Goal: Task Accomplishment & Management: Complete application form

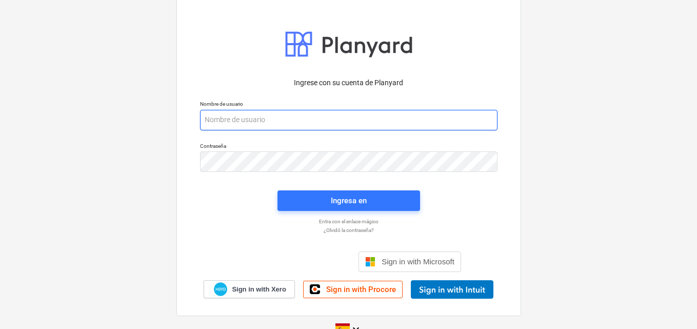
click at [204, 114] on input "email" at bounding box center [348, 120] width 297 height 21
paste input "[EMAIL_ADDRESS][DOMAIN_NAME]"
type input "[EMAIL_ADDRESS][DOMAIN_NAME]"
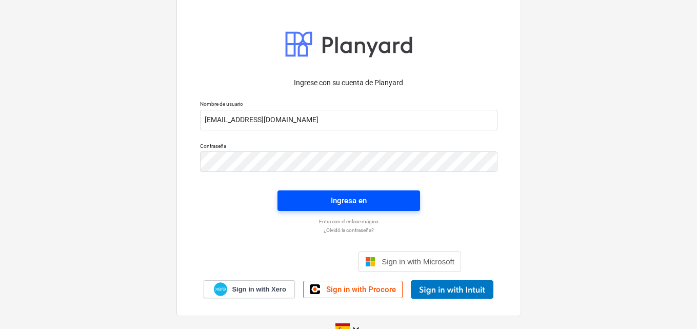
click at [338, 202] on div "Ingresa en" at bounding box center [349, 200] width 36 height 13
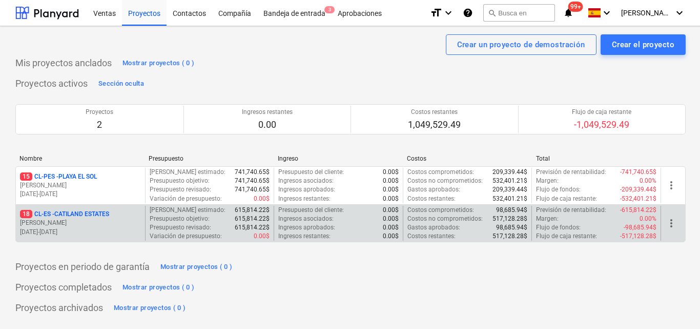
click at [95, 224] on p "[PERSON_NAME]" at bounding box center [80, 222] width 121 height 9
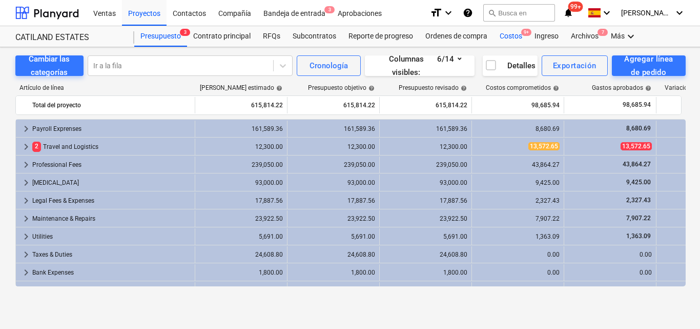
click at [503, 36] on div "Costos 9+" at bounding box center [511, 36] width 35 height 21
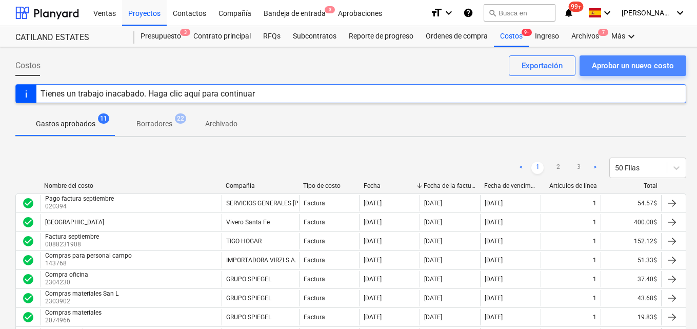
click at [611, 65] on div "Aprobar un nuevo costo" at bounding box center [633, 65] width 82 height 13
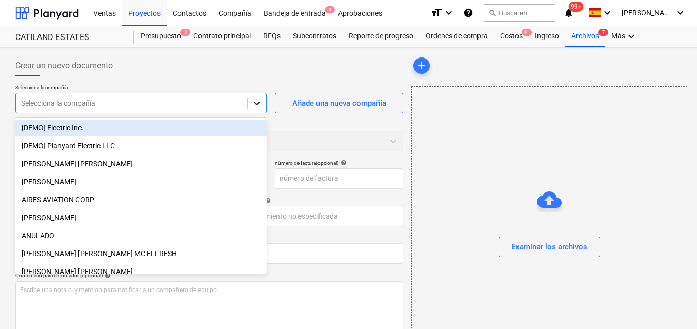
click at [252, 99] on icon at bounding box center [257, 103] width 10 height 10
type input "h"
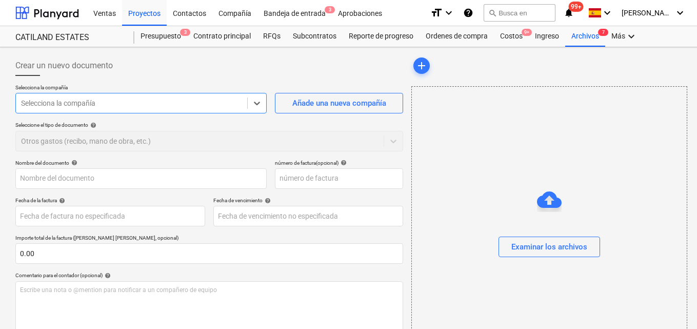
click at [30, 104] on div at bounding box center [131, 103] width 221 height 10
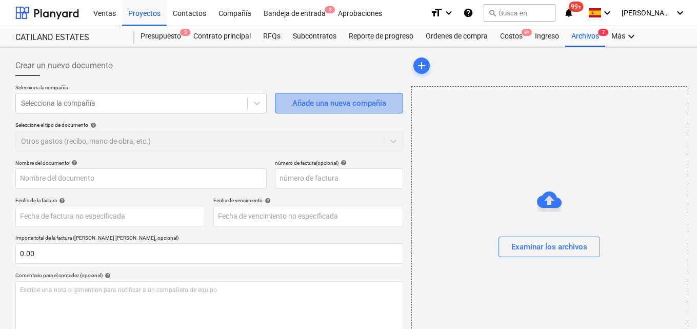
click at [304, 105] on div "Añade una nueva compañía" at bounding box center [339, 102] width 94 height 13
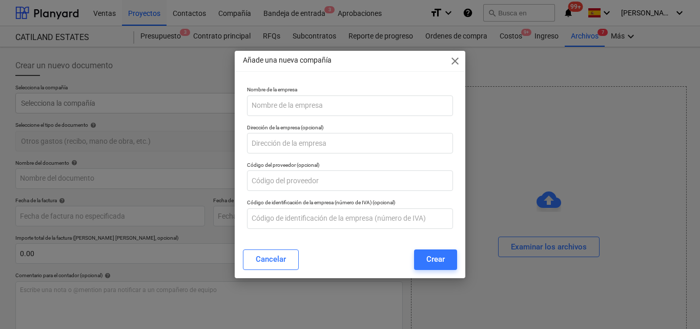
click at [455, 61] on span "close" at bounding box center [455, 61] width 12 height 12
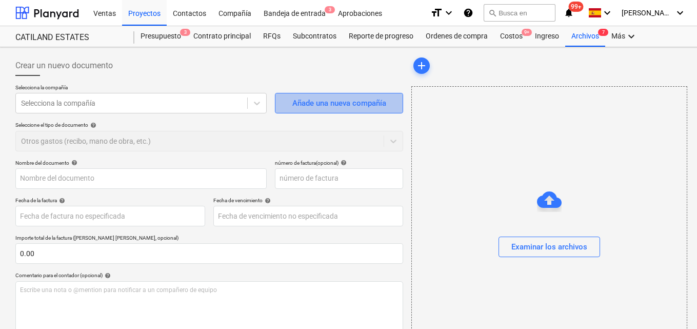
click at [322, 102] on div "Añade una nueva compañía" at bounding box center [339, 102] width 94 height 13
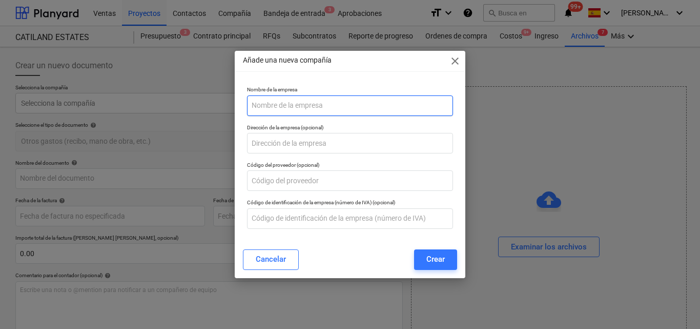
click at [258, 105] on input "text" at bounding box center [350, 105] width 206 height 21
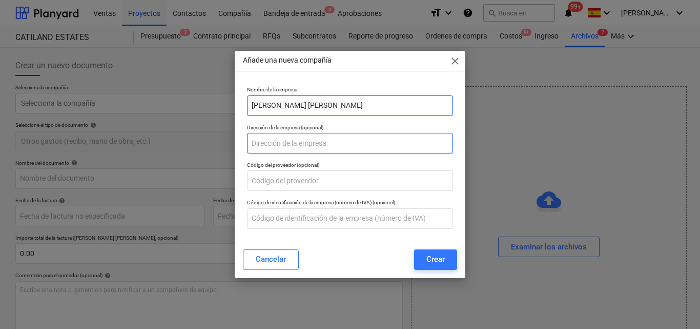
type input "[PERSON_NAME] [PERSON_NAME]"
click at [256, 147] on input "text" at bounding box center [350, 143] width 206 height 21
click at [317, 144] on input "Ave. [STREET_ADDRESS]" at bounding box center [350, 143] width 206 height 21
click at [332, 144] on input "Ave. [STREET_ADDRESS]" at bounding box center [350, 143] width 206 height 21
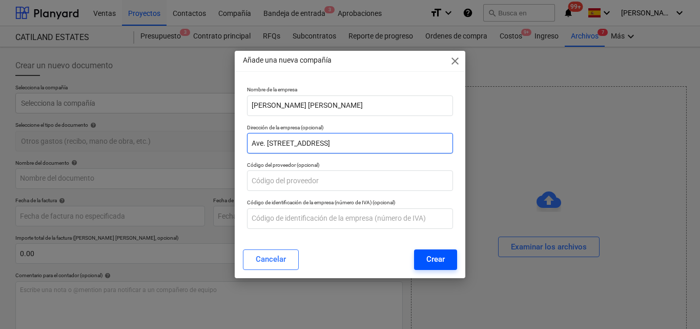
type input "Ave. [STREET_ADDRESS]"
click at [445, 257] on div "Crear" at bounding box center [436, 258] width 18 height 13
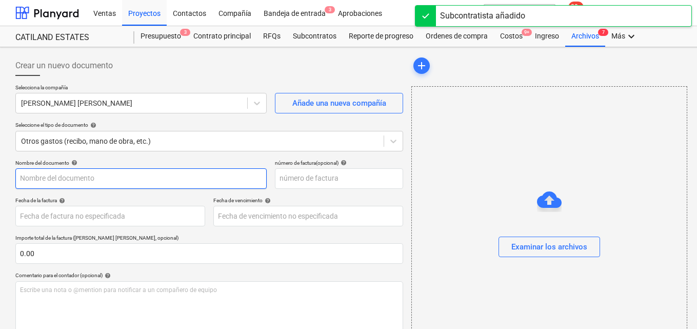
click at [21, 179] on input "text" at bounding box center [140, 178] width 251 height 21
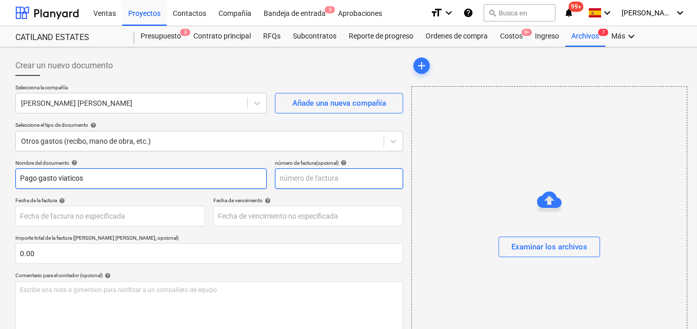
type input "Pago gasto viaticos"
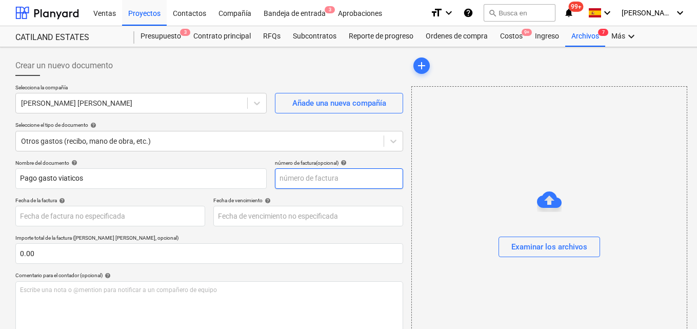
click at [293, 181] on input "text" at bounding box center [339, 178] width 128 height 21
type input "0025"
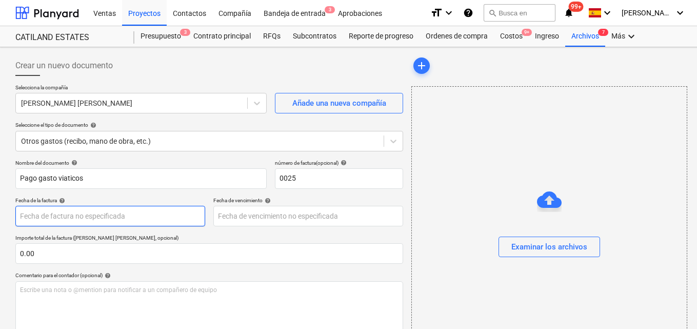
click at [27, 214] on body "Ventas Proyectos Contactos Compañía Bandeja de entrada 3 Aprobaciones format_si…" at bounding box center [348, 164] width 697 height 329
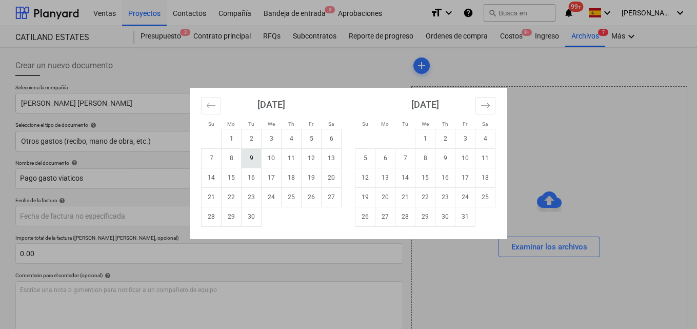
click at [255, 162] on td "9" at bounding box center [252, 157] width 20 height 19
type input "[DATE]"
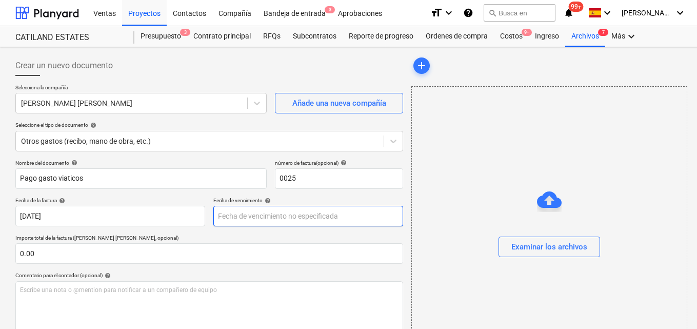
click at [231, 216] on body "Ventas Proyectos Contactos Compañía Bandeja de entrada 3 Aprobaciones format_si…" at bounding box center [348, 164] width 697 height 329
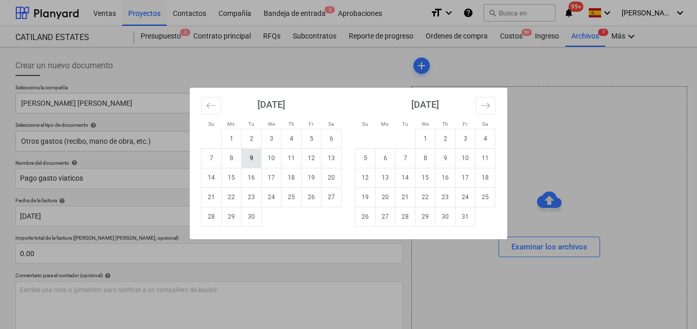
click at [251, 163] on td "9" at bounding box center [252, 157] width 20 height 19
type input "[DATE]"
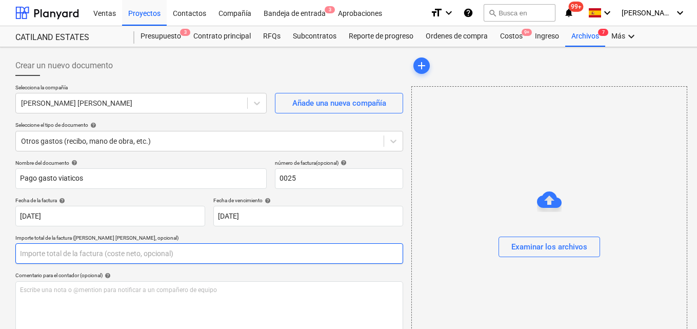
click at [31, 252] on input "text" at bounding box center [209, 253] width 388 height 21
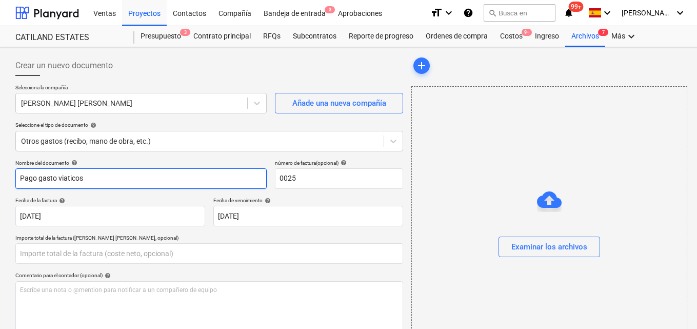
type input "0.00"
click at [56, 179] on input "Pago gasto viaticos" at bounding box center [140, 178] width 251 height 21
click at [74, 179] on input "Pago gastos viaticos" at bounding box center [140, 178] width 251 height 21
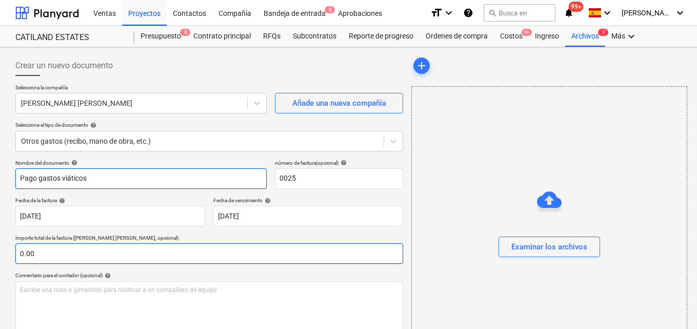
type input "Pago gastos viáticos"
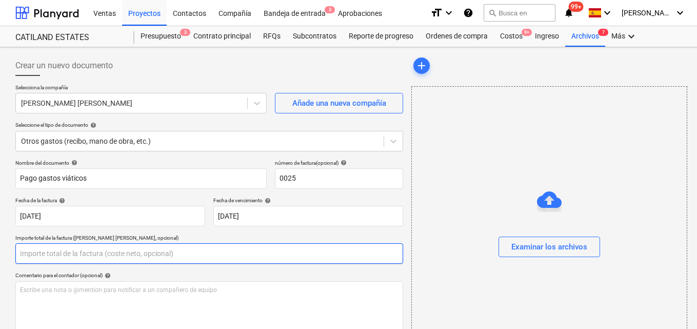
click at [25, 253] on input "text" at bounding box center [209, 253] width 388 height 21
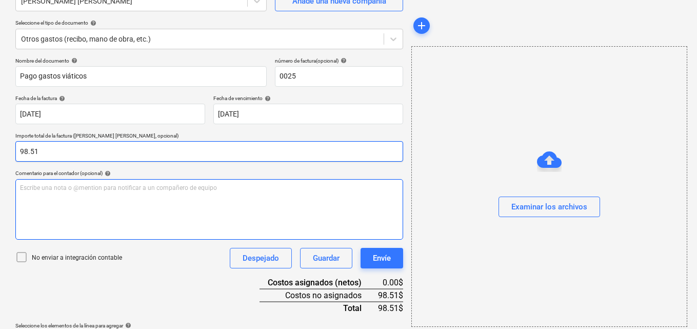
scroll to position [103, 0]
type input "98.51"
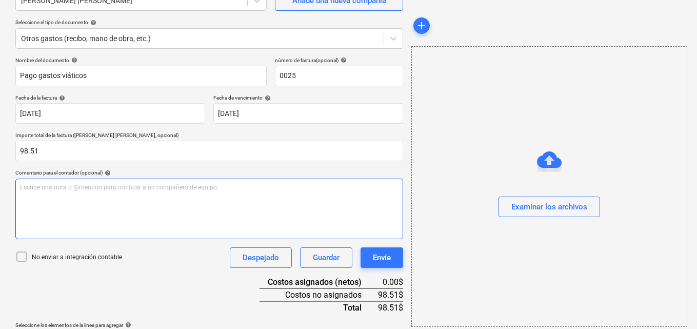
click at [23, 188] on p "Escribe una nota o @mention para notificar a un compañero de equipo ﻿" at bounding box center [209, 187] width 378 height 9
click at [143, 186] on span "Para autorizar pagos por reembolso de gasto en gira a [GEOGRAPHIC_DATA]" at bounding box center [126, 187] width 212 height 7
click at [188, 185] on span "Para autorizar pagos por reembolso de gasto viatico en gira a [GEOGRAPHIC_DATA]" at bounding box center [136, 187] width 232 height 7
click at [189, 187] on span "Para autorizar pagos por reembolso de gasto viatico en gira a [GEOGRAPHIC_DATA]" at bounding box center [136, 187] width 232 height 7
click at [234, 188] on p "Para autorizar pagos por reembolso de gasto viatico en gira a ([GEOGRAPHIC_DATA]" at bounding box center [209, 187] width 378 height 9
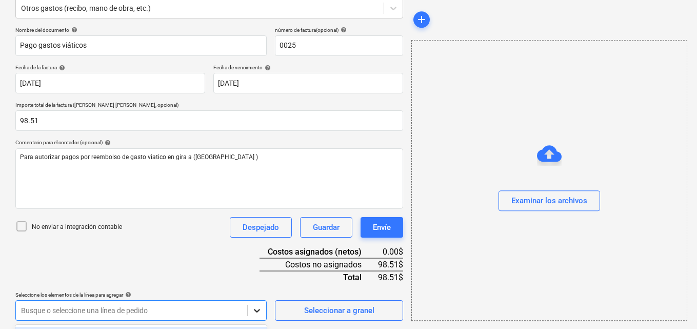
scroll to position [285, 0]
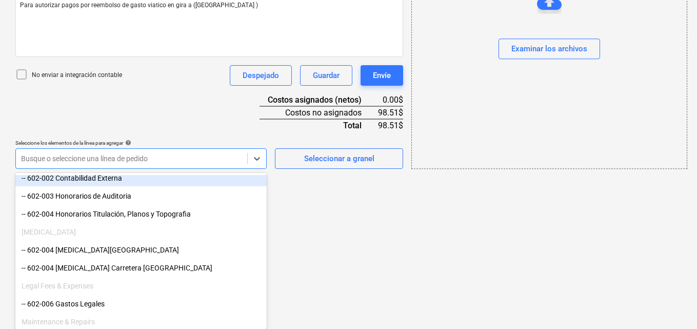
scroll to position [256, 0]
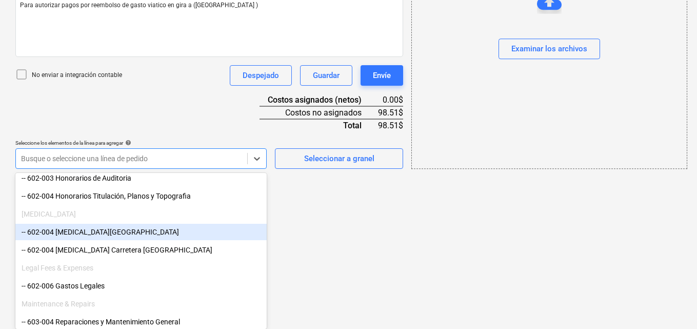
click at [135, 239] on div "-- 602-004 [MEDICAL_DATA][GEOGRAPHIC_DATA]" at bounding box center [140, 232] width 251 height 16
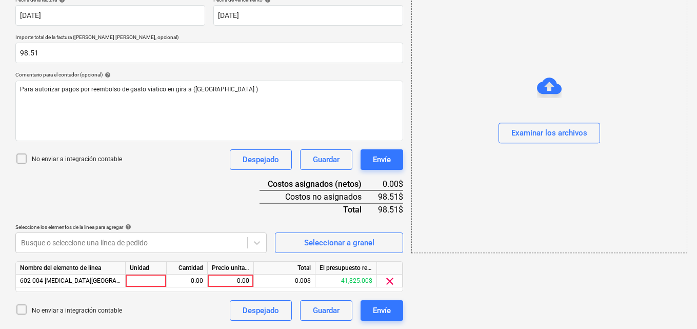
scroll to position [201, 0]
click at [154, 280] on div at bounding box center [146, 280] width 41 height 13
type input "1"
click at [182, 279] on div "0.00" at bounding box center [187, 280] width 32 height 13
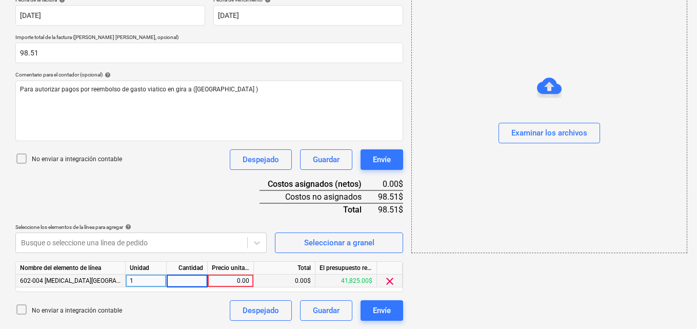
type input "1"
click at [236, 278] on div "0.00" at bounding box center [230, 280] width 37 height 13
type input "98.51"
click at [528, 134] on div "Examinar los archivos" at bounding box center [549, 133] width 76 height 13
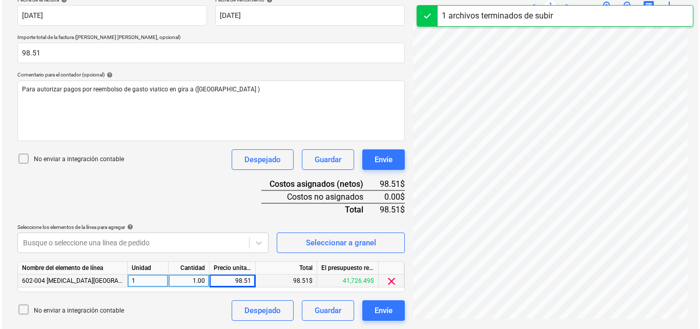
scroll to position [114, 0]
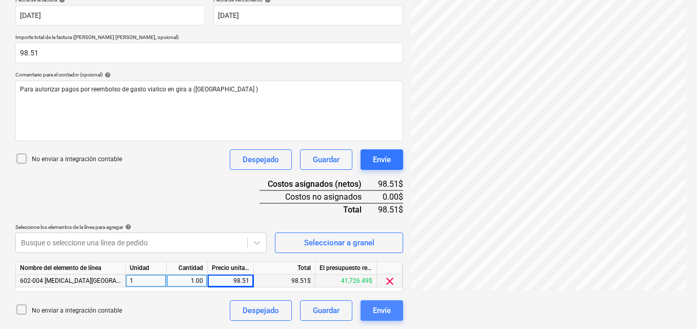
click at [380, 308] on div "Envíe" at bounding box center [382, 310] width 18 height 13
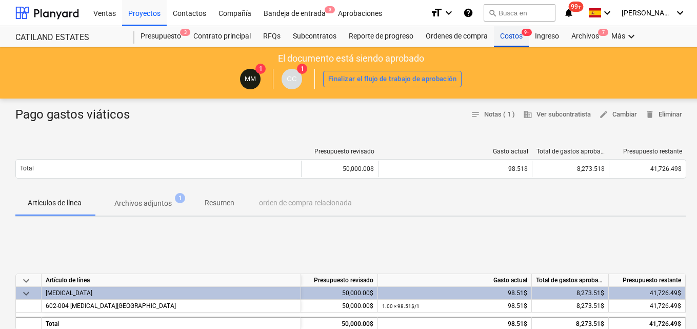
click at [504, 35] on div "Costos 9+" at bounding box center [511, 36] width 35 height 21
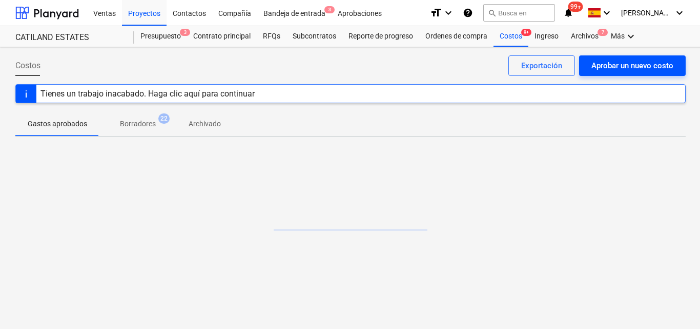
click at [606, 62] on div "Aprobar un nuevo costo" at bounding box center [633, 65] width 82 height 13
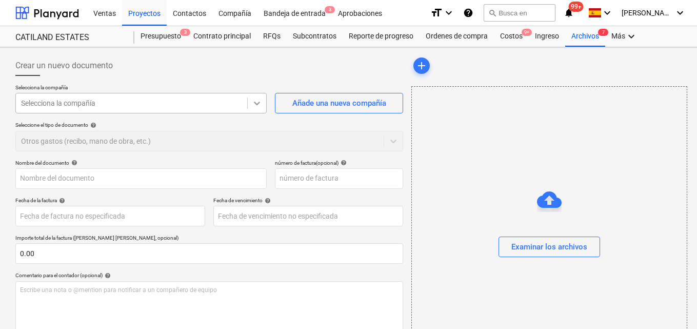
click at [257, 105] on icon at bounding box center [257, 104] width 6 height 4
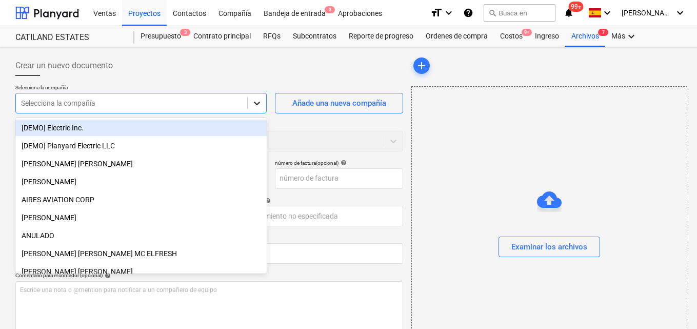
type input "h"
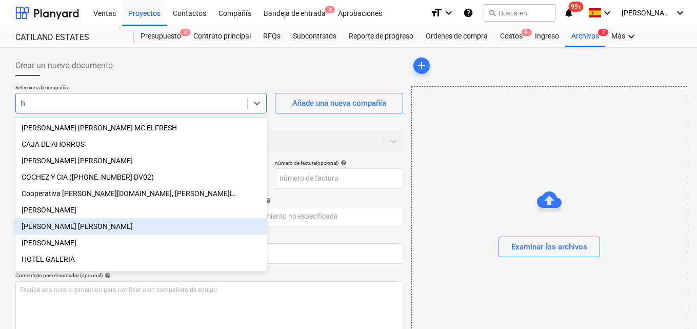
click at [63, 231] on div "[PERSON_NAME] [PERSON_NAME]" at bounding box center [140, 226] width 251 height 16
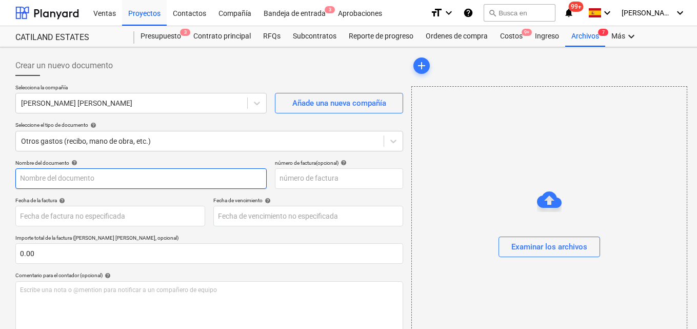
click at [29, 177] on input "text" at bounding box center [140, 178] width 251 height 21
click at [66, 177] on input "Factura consultoria" at bounding box center [140, 178] width 251 height 21
type input "Factura consultoría"
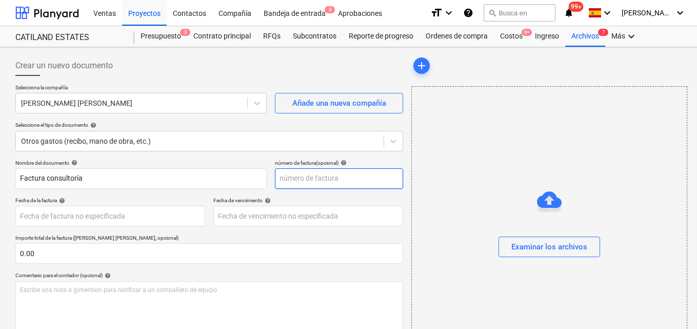
click at [283, 176] on input "text" at bounding box center [339, 178] width 128 height 21
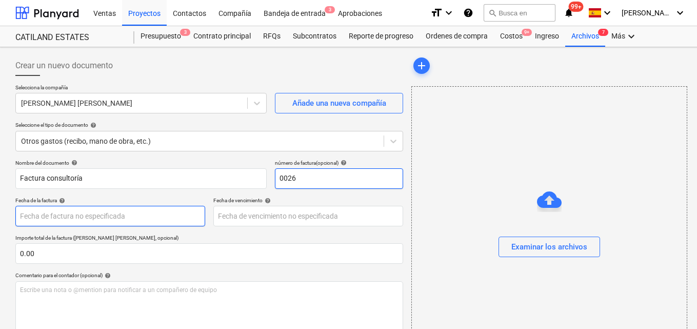
type input "0026"
click at [31, 215] on body "Ventas Proyectos Contactos Compañía Bandeja de entrada 3 Aprobaciones format_si…" at bounding box center [348, 164] width 697 height 329
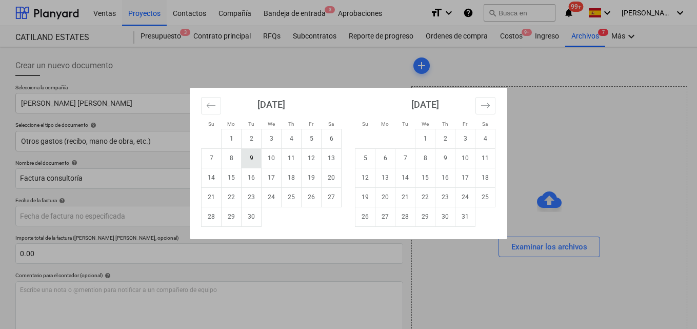
click at [251, 162] on td "9" at bounding box center [252, 157] width 20 height 19
type input "[DATE]"
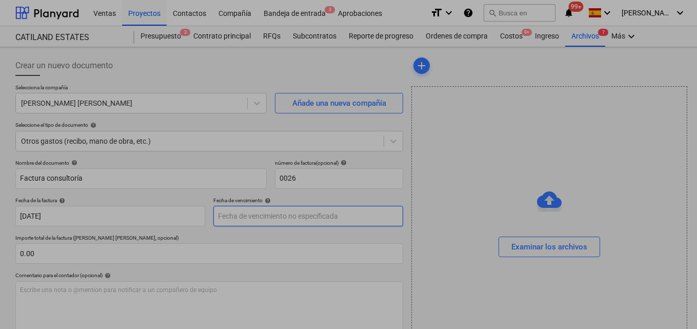
click at [224, 218] on body "Ventas Proyectos Contactos Compañía Bandeja de entrada 3 Aprobaciones format_si…" at bounding box center [348, 164] width 697 height 329
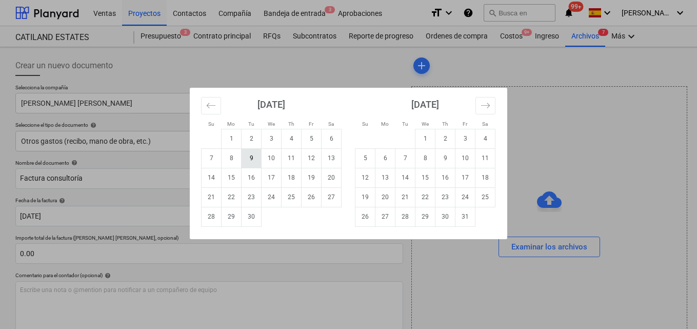
click at [249, 161] on td "9" at bounding box center [252, 157] width 20 height 19
type input "[DATE]"
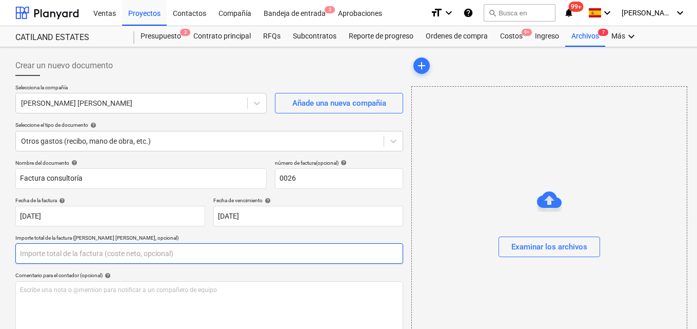
click at [38, 251] on input "text" at bounding box center [209, 253] width 388 height 21
click at [24, 255] on input "text" at bounding box center [209, 253] width 388 height 21
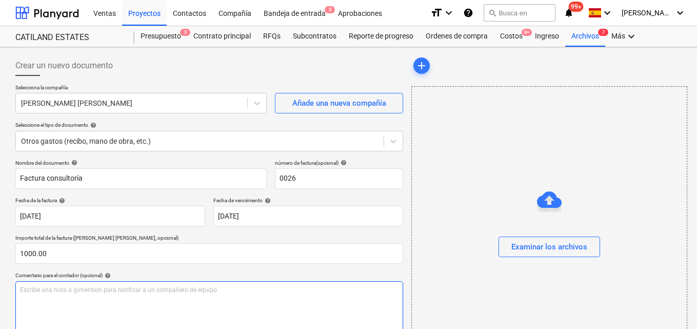
type input "1,000.00"
click at [23, 290] on p "Escribe una nota o @mention para notificar a un compañero de equipo ﻿" at bounding box center [209, 290] width 378 height 9
click at [106, 292] on span "Para autorizar pagos de consultoria" at bounding box center [70, 289] width 100 height 7
click at [123, 291] on p "Para autorizar pagos de consultoria" at bounding box center [209, 290] width 378 height 9
click at [99, 290] on span "Para autorizar pagos de consultoria" at bounding box center [70, 289] width 100 height 7
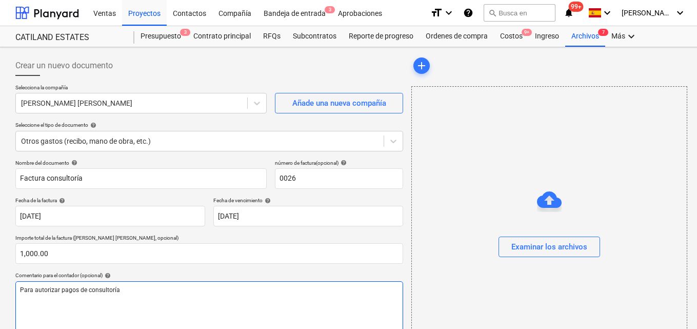
click at [77, 290] on span "Para autorizar pagos de consultoría" at bounding box center [70, 289] width 100 height 7
click at [133, 290] on span "Para autorizar pagos final de consultoría" at bounding box center [77, 289] width 115 height 7
click at [141, 289] on span "Para autorizar pagos final de consultoría en [GEOGRAPHIC_DATA]" at bounding box center [112, 289] width 184 height 7
click at [185, 290] on p "Para autorizar pagos final de consultoría en( Santa Catalina" at bounding box center [209, 290] width 378 height 9
click at [139, 290] on span "Para autorizar pagos final de consultoría en( [GEOGRAPHIC_DATA])" at bounding box center [114, 289] width 188 height 7
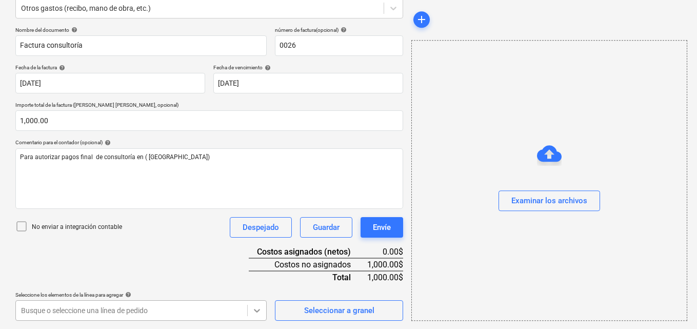
scroll to position [285, 0]
click at [258, 196] on body "Ventas Proyectos Contactos Compañía Bandeja de entrada 3 Aprobaciones format_si…" at bounding box center [348, 31] width 697 height 329
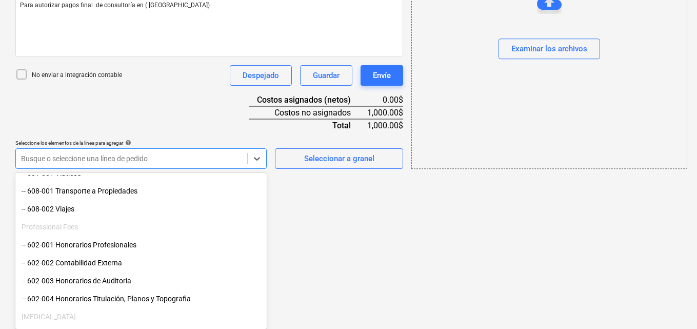
scroll to position [205, 0]
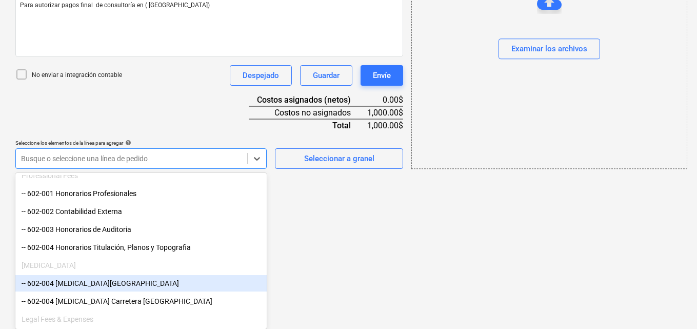
click at [94, 287] on div "-- 602-004 [MEDICAL_DATA][GEOGRAPHIC_DATA]" at bounding box center [140, 283] width 251 height 16
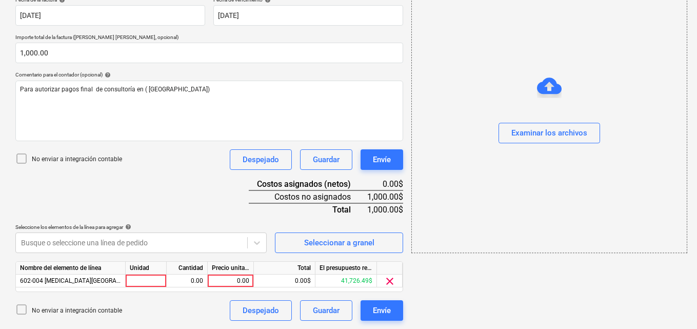
scroll to position [201, 0]
click at [161, 282] on div at bounding box center [146, 280] width 41 height 13
type input "1"
click at [192, 278] on div "0.00" at bounding box center [187, 280] width 32 height 13
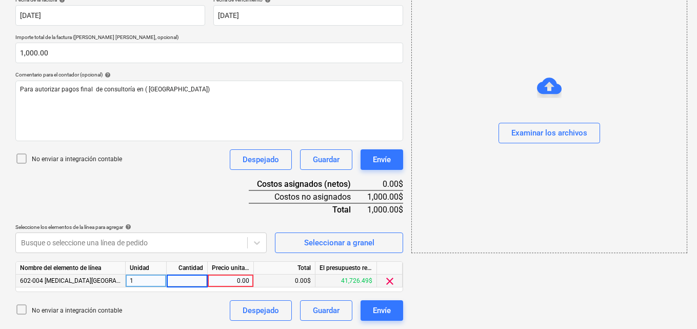
type input "1"
click at [238, 277] on div "0.00" at bounding box center [230, 280] width 37 height 13
click at [229, 279] on input "1000.00" at bounding box center [231, 280] width 46 height 12
type input "1,000.00"
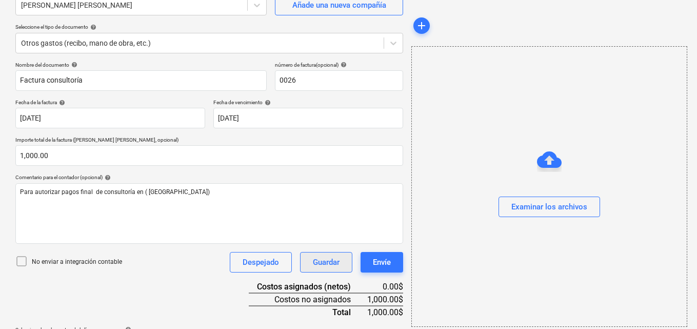
scroll to position [47, 0]
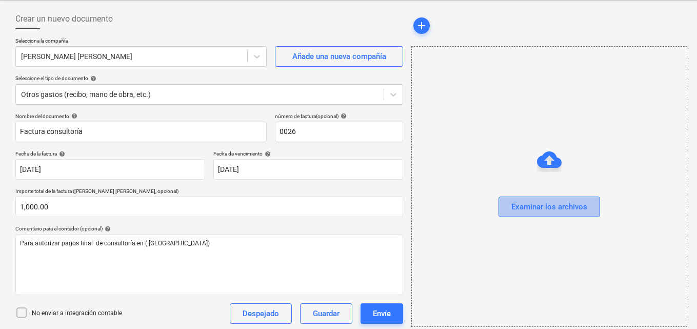
click at [527, 207] on div "Examinar los archivos" at bounding box center [549, 206] width 76 height 13
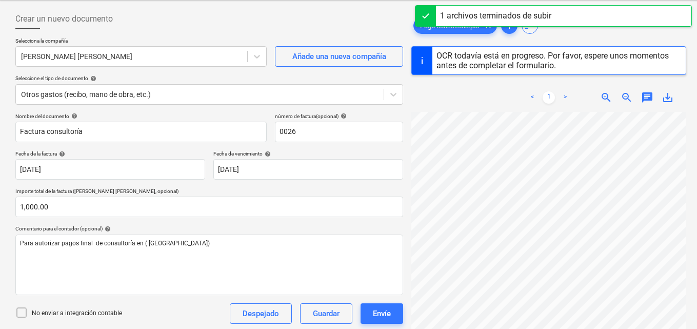
scroll to position [51, 0]
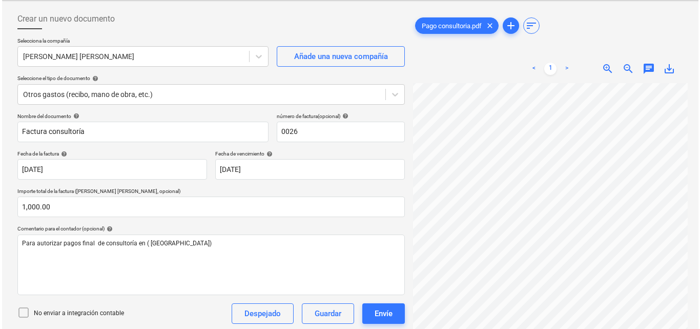
scroll to position [114, 0]
click at [389, 312] on div "Envíe" at bounding box center [382, 313] width 18 height 13
